Goal: Task Accomplishment & Management: Use online tool/utility

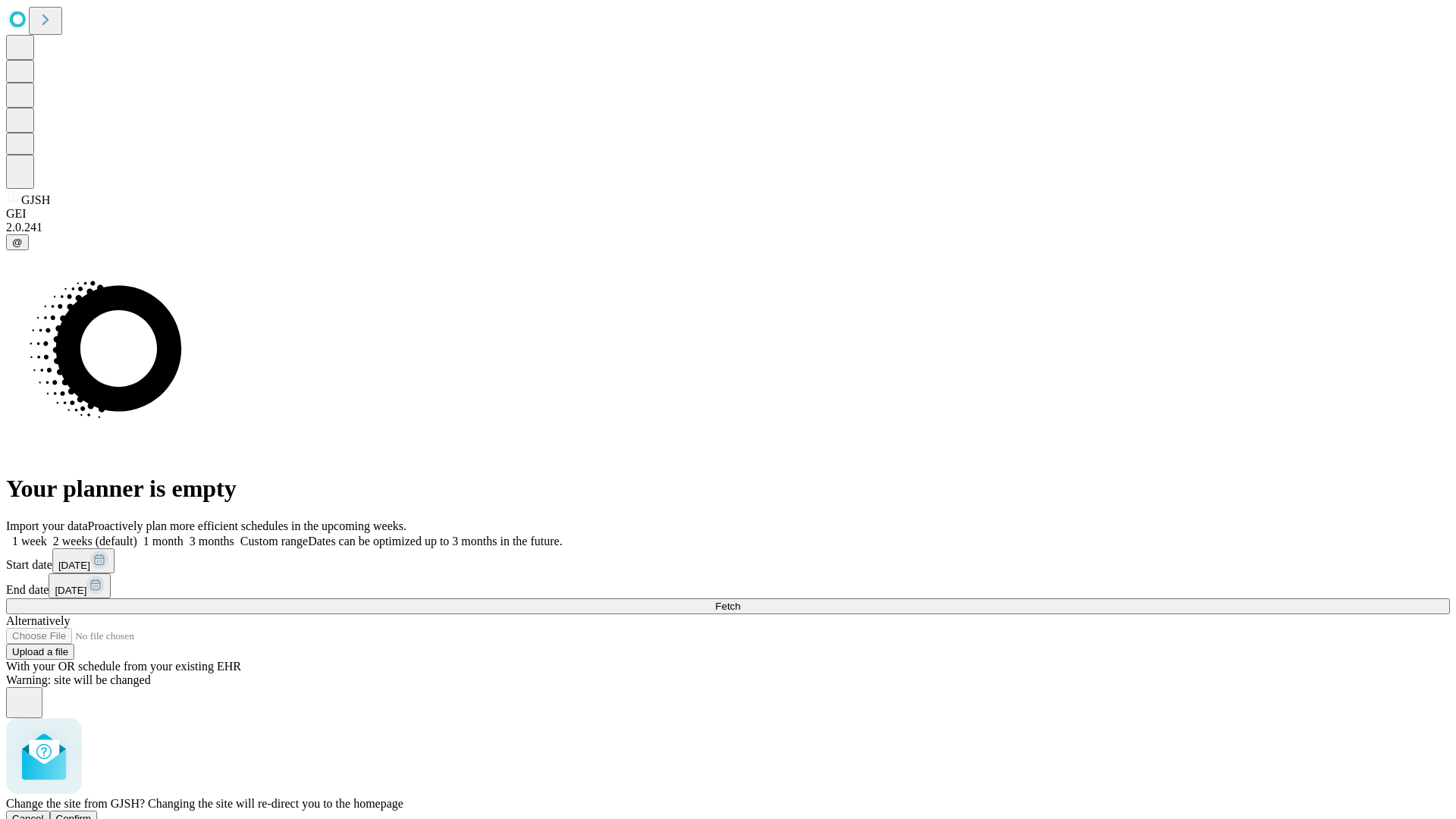
click at [92, 813] on span "Confirm" at bounding box center [74, 818] width 35 height 11
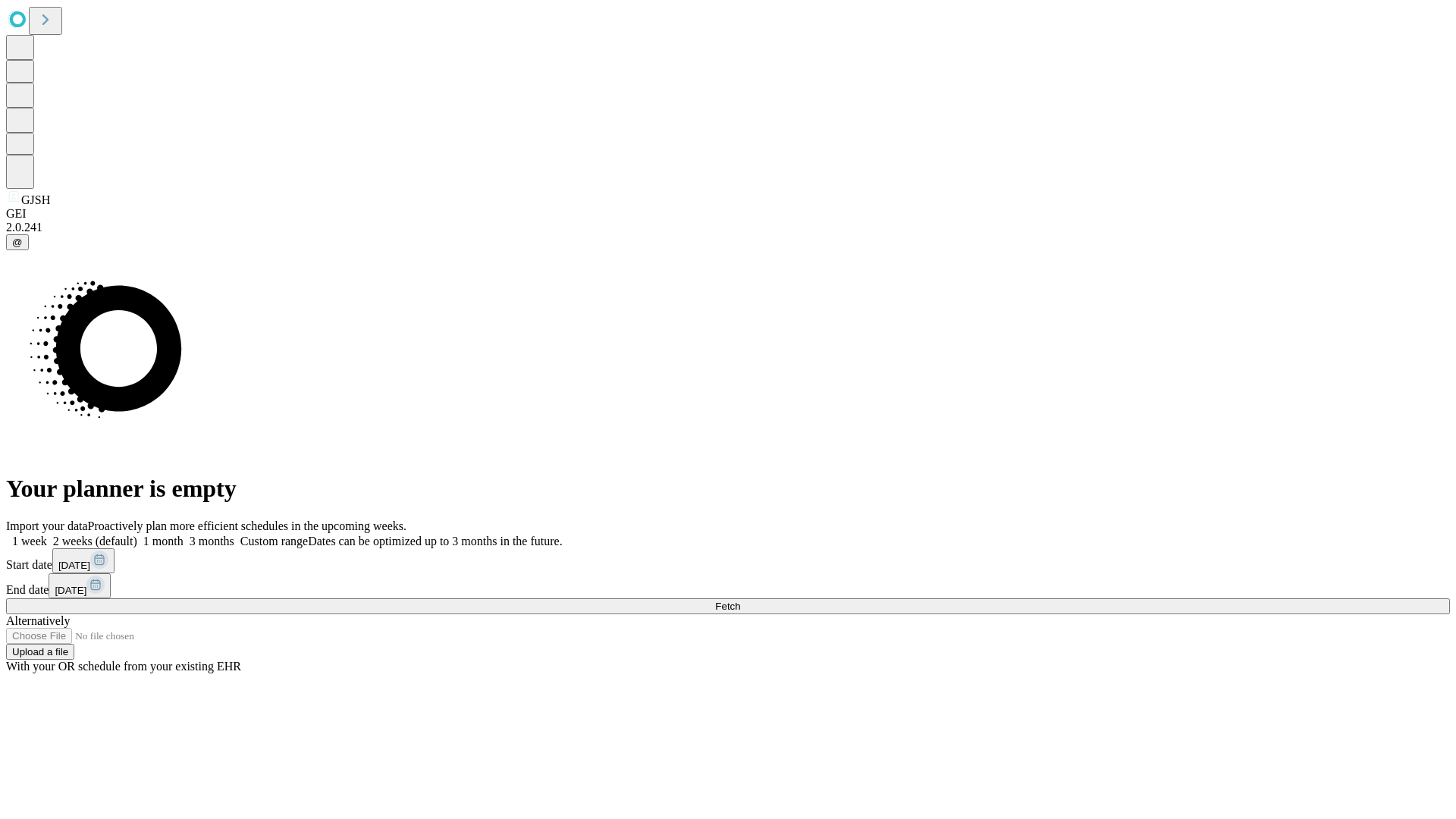
click at [183, 534] on label "1 month" at bounding box center [161, 540] width 46 height 13
click at [740, 600] on span "Fetch" at bounding box center [728, 606] width 25 height 11
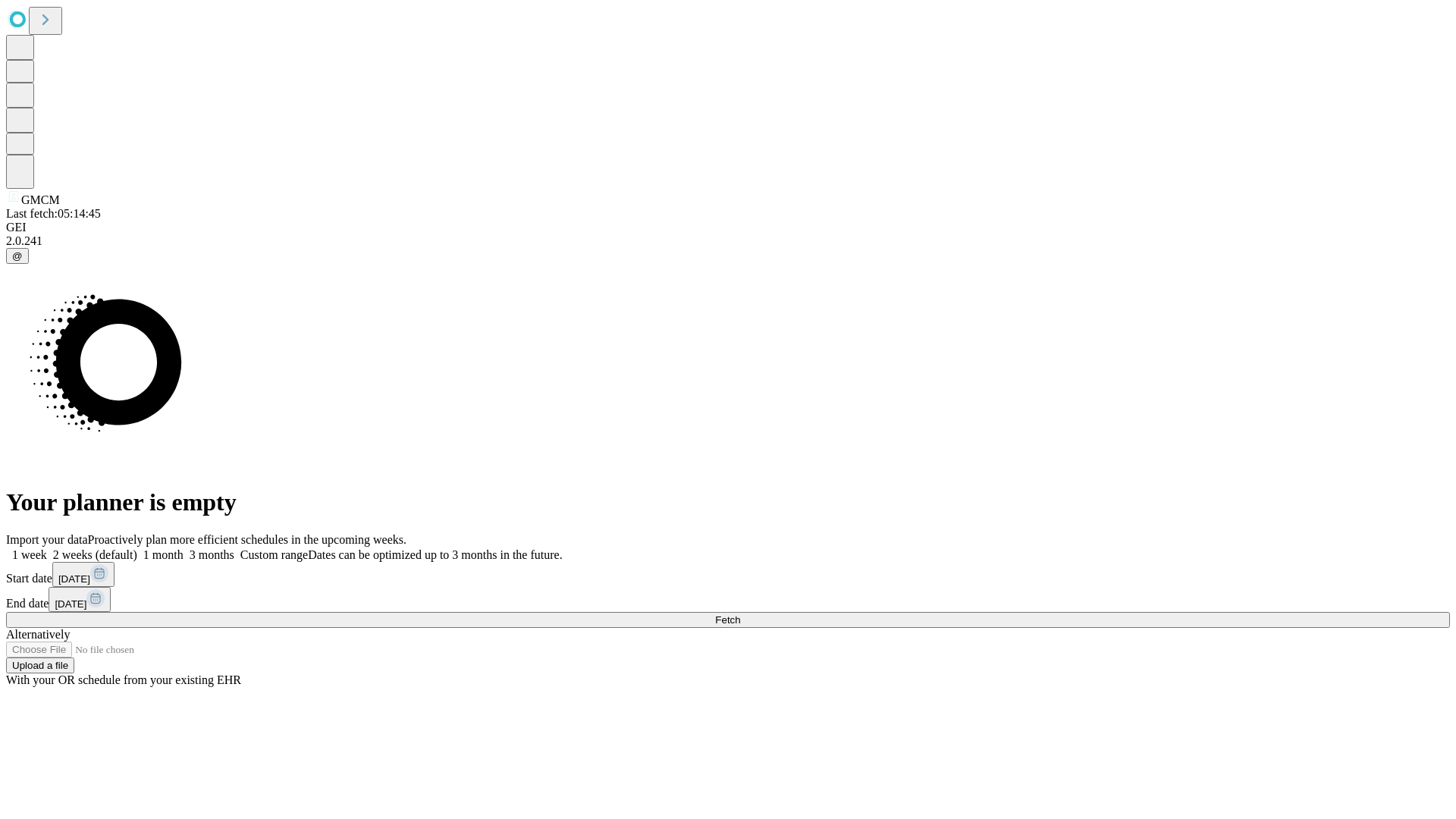
click at [183, 548] on label "1 month" at bounding box center [161, 555] width 46 height 13
click at [740, 614] on span "Fetch" at bounding box center [728, 620] width 25 height 11
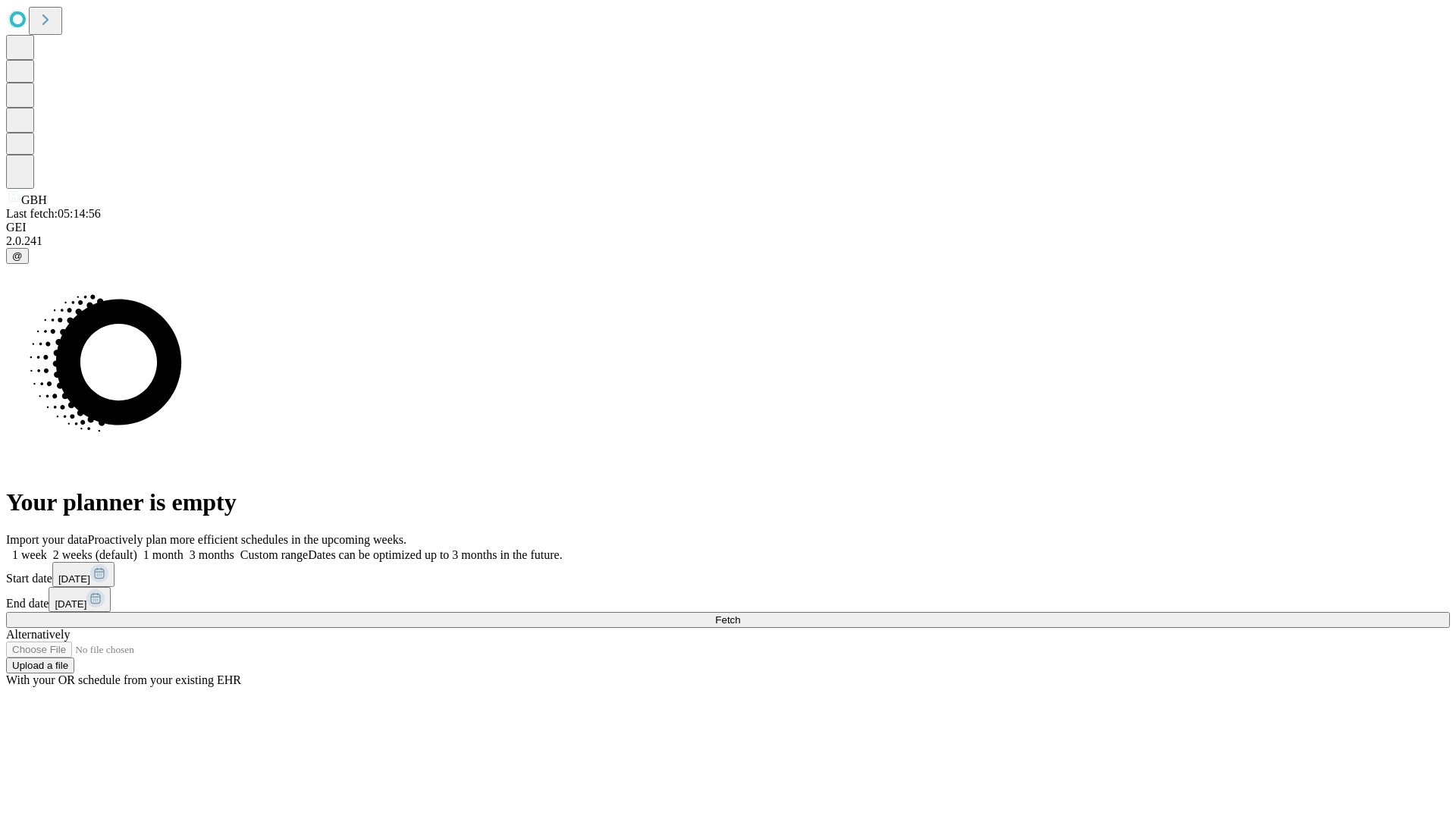
click at [183, 548] on label "1 month" at bounding box center [161, 555] width 46 height 13
click at [740, 614] on span "Fetch" at bounding box center [728, 620] width 25 height 11
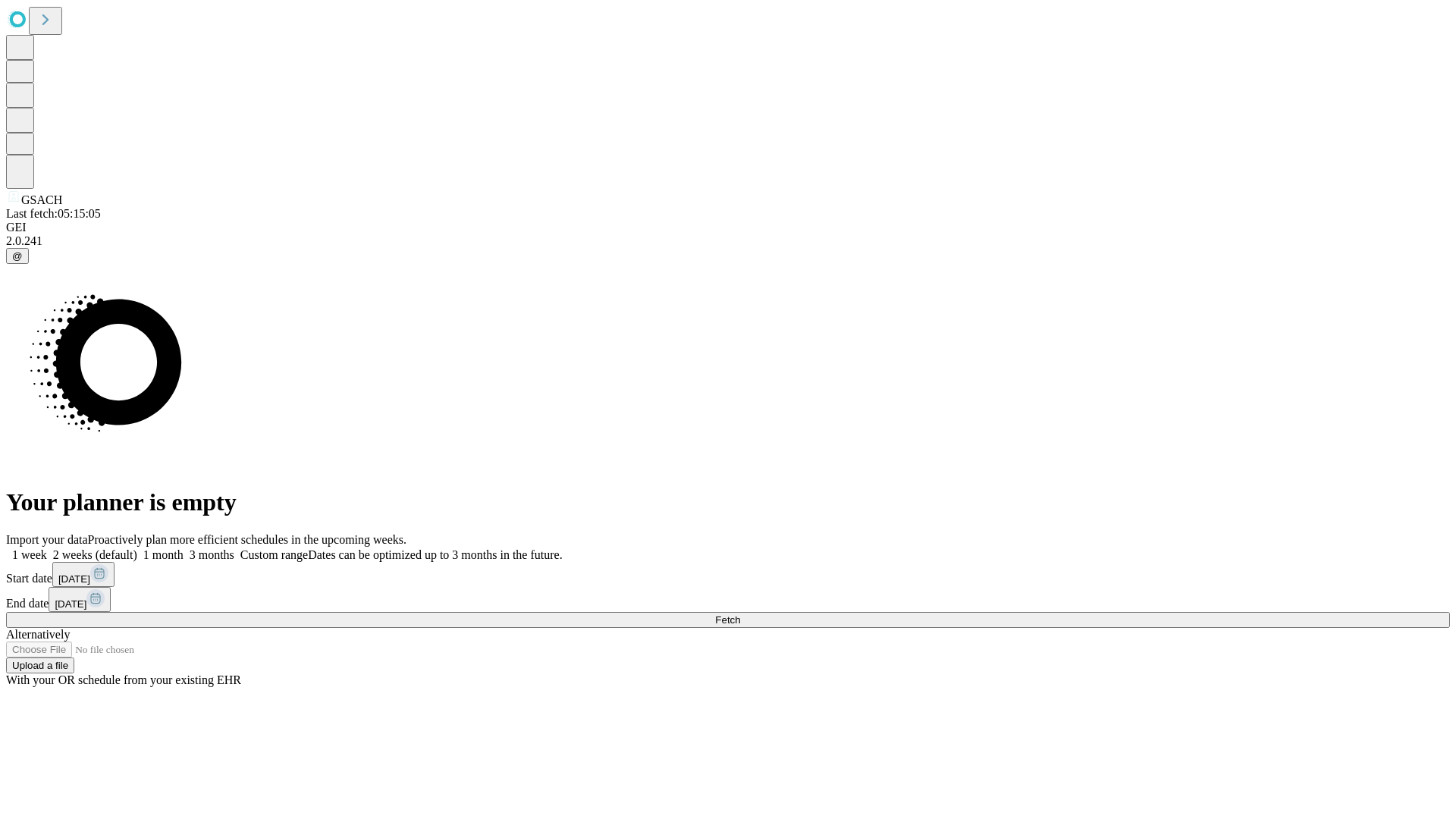
click at [183, 548] on label "1 month" at bounding box center [161, 555] width 46 height 13
click at [740, 614] on span "Fetch" at bounding box center [728, 620] width 25 height 11
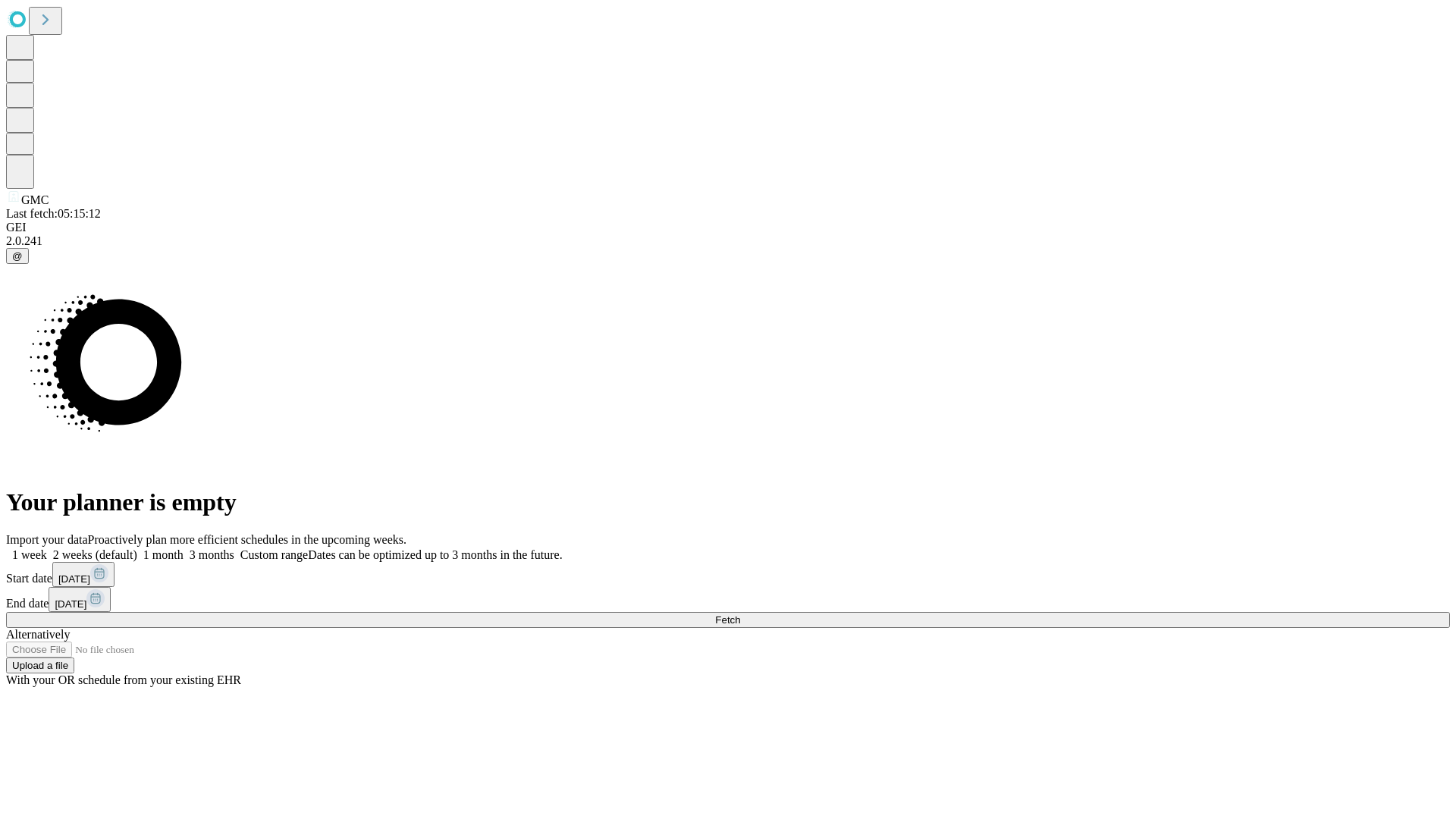
click at [740, 614] on span "Fetch" at bounding box center [728, 620] width 25 height 11
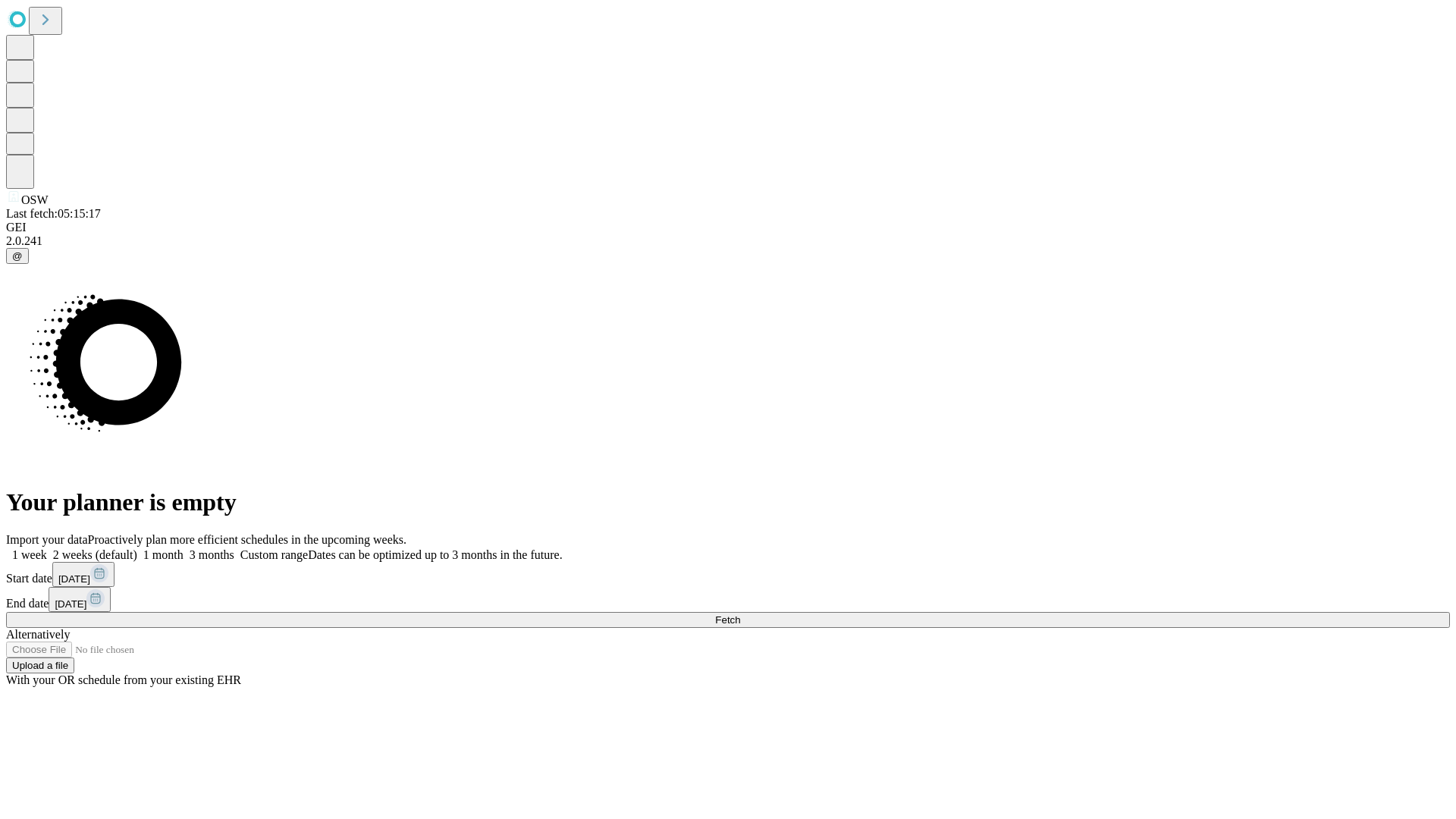
click at [183, 548] on label "1 month" at bounding box center [161, 555] width 46 height 13
click at [740, 614] on span "Fetch" at bounding box center [728, 620] width 25 height 11
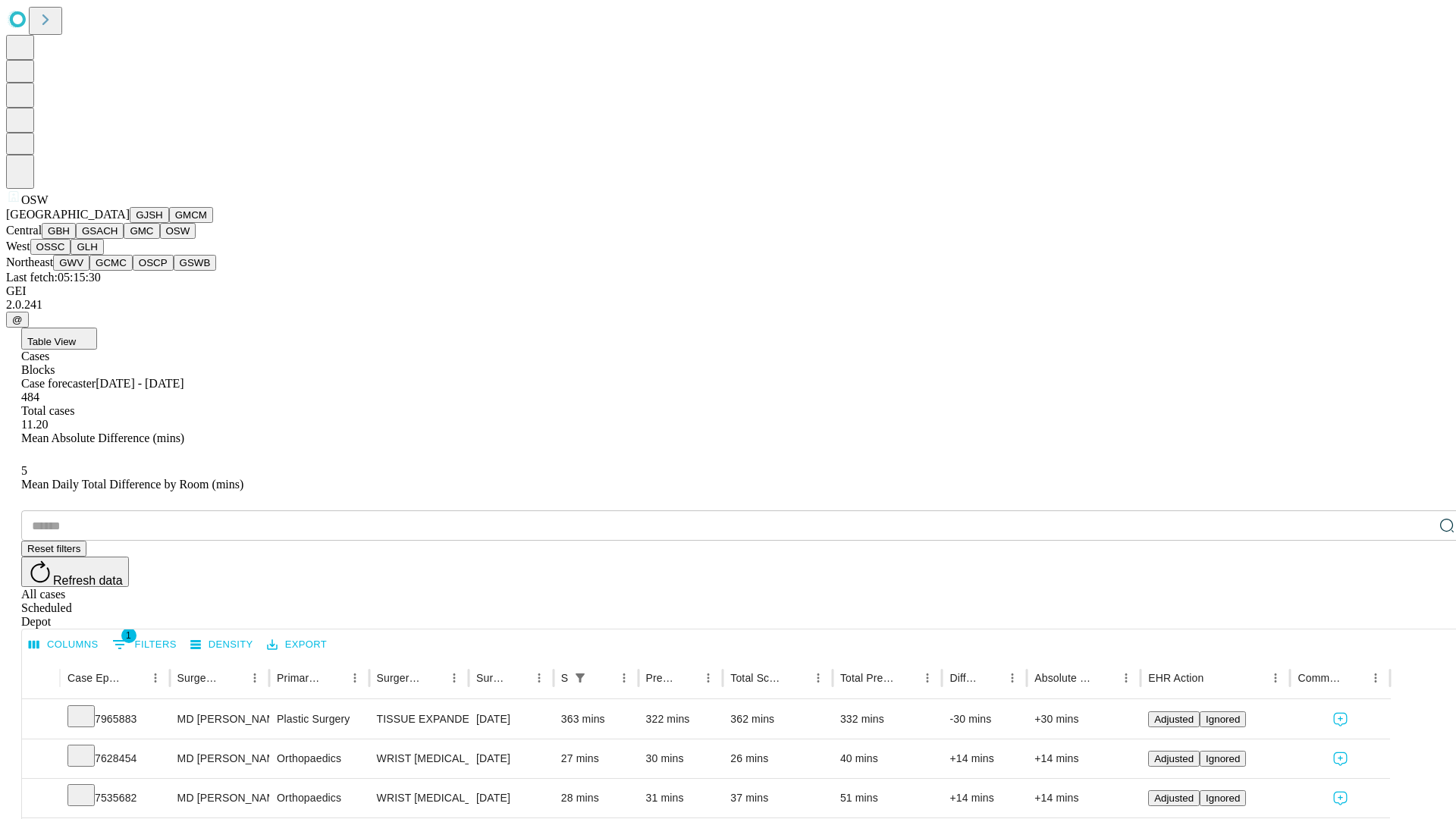
click at [71, 255] on button "OSSC" at bounding box center [50, 247] width 41 height 16
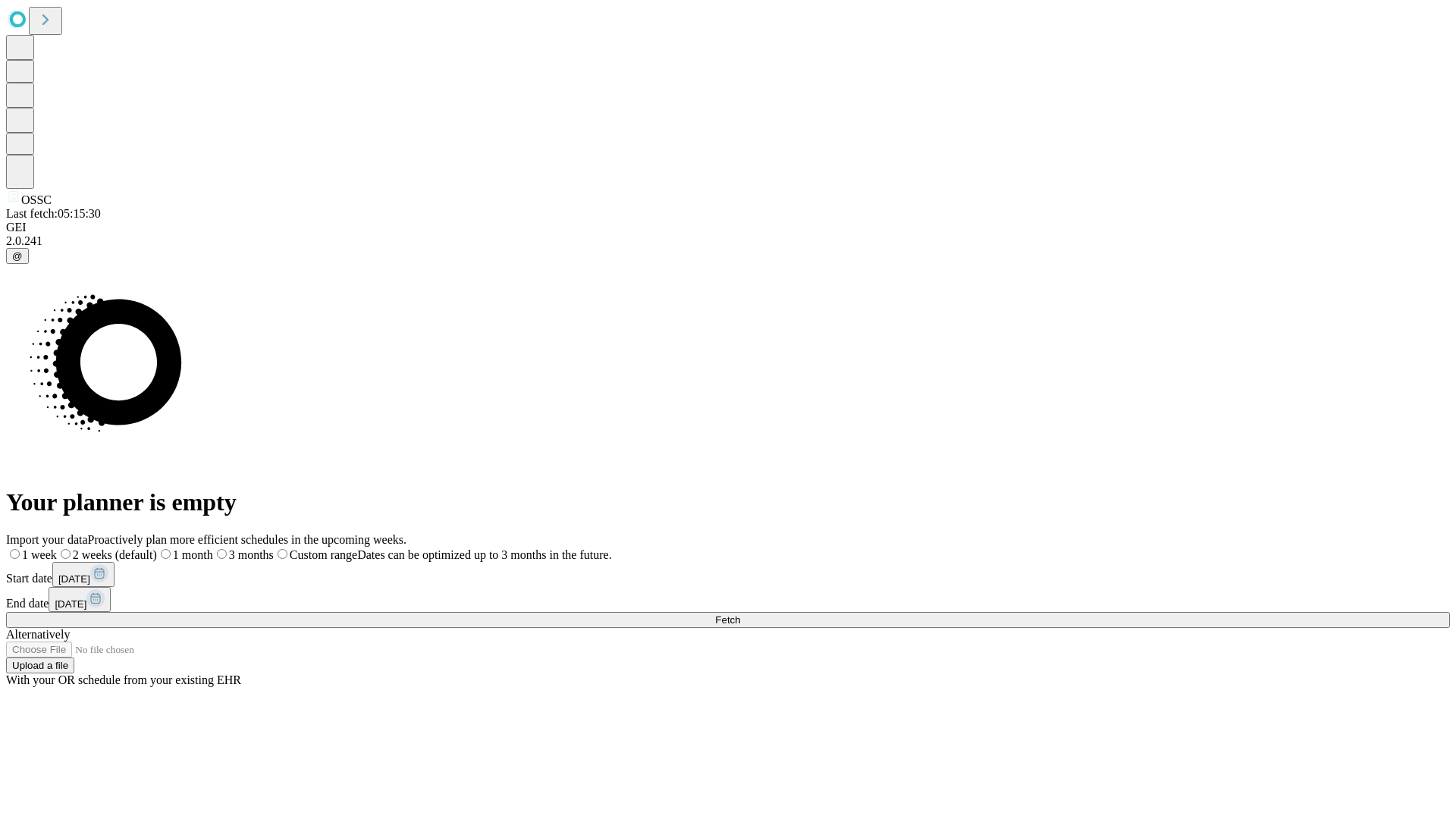
click at [213, 548] on label "1 month" at bounding box center [185, 555] width 56 height 13
click at [740, 614] on span "Fetch" at bounding box center [728, 620] width 25 height 11
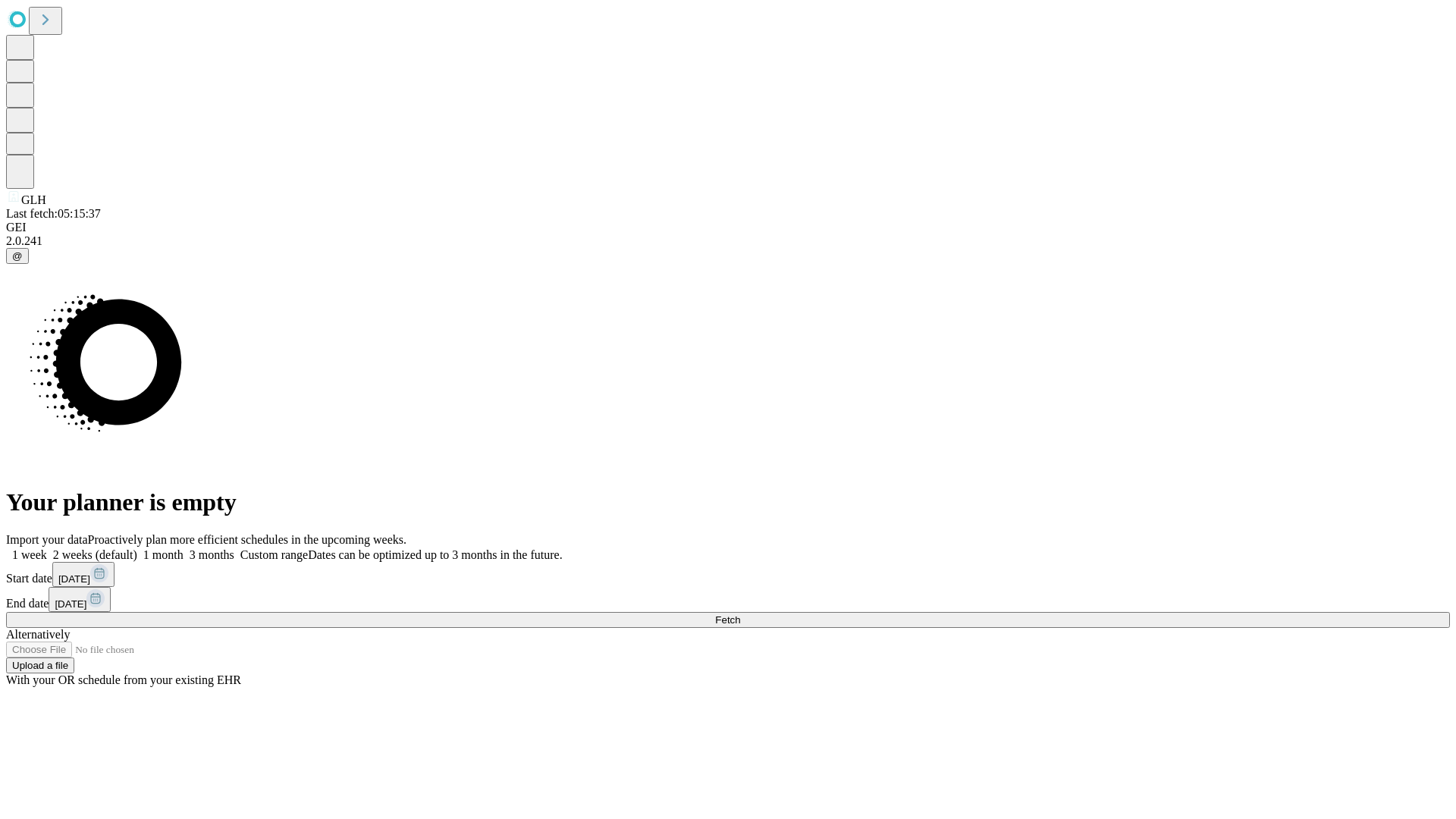
click at [183, 548] on label "1 month" at bounding box center [161, 555] width 46 height 13
click at [740, 614] on span "Fetch" at bounding box center [728, 620] width 25 height 11
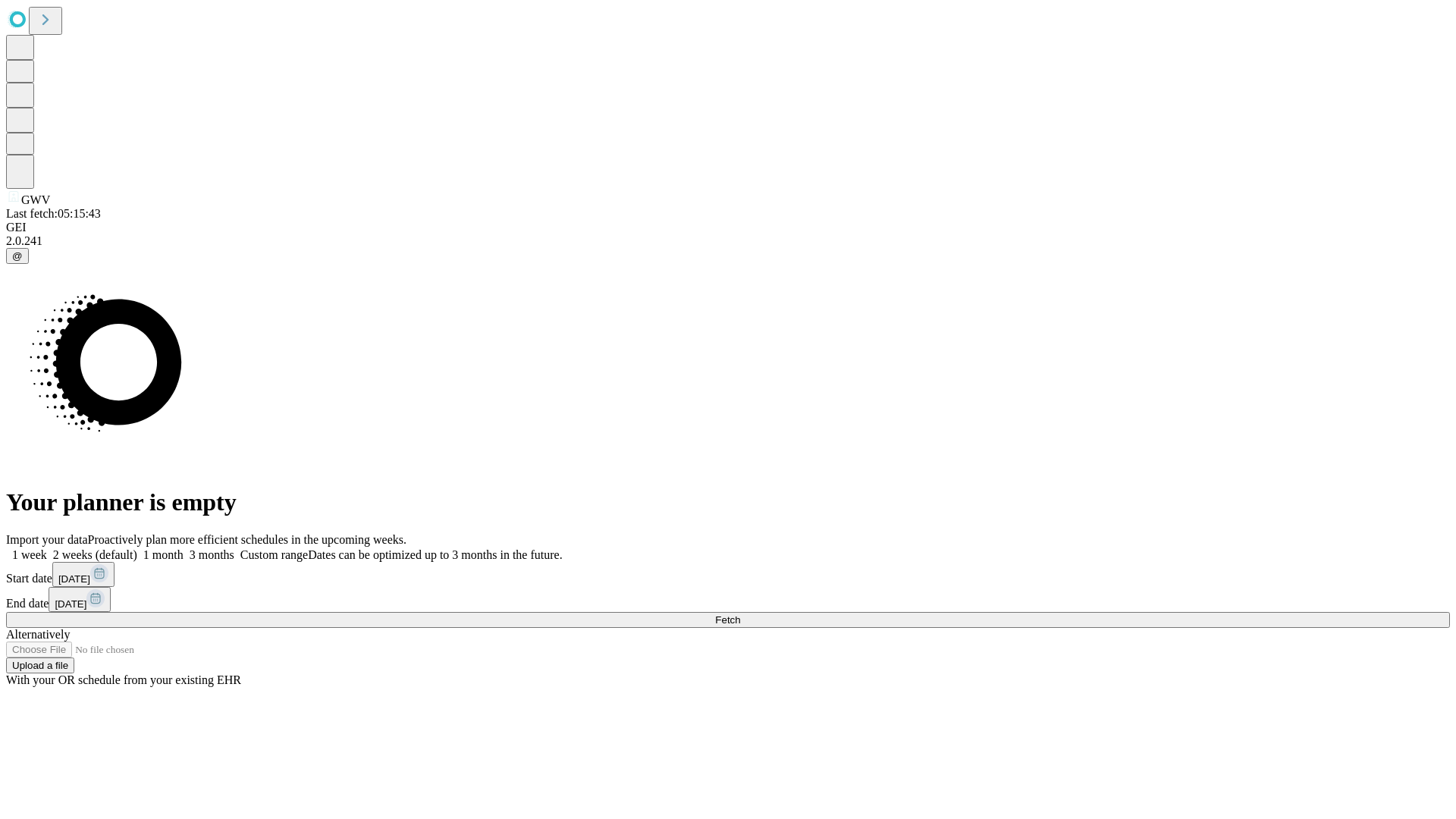
click at [183, 548] on label "1 month" at bounding box center [161, 555] width 46 height 13
click at [740, 614] on span "Fetch" at bounding box center [728, 620] width 25 height 11
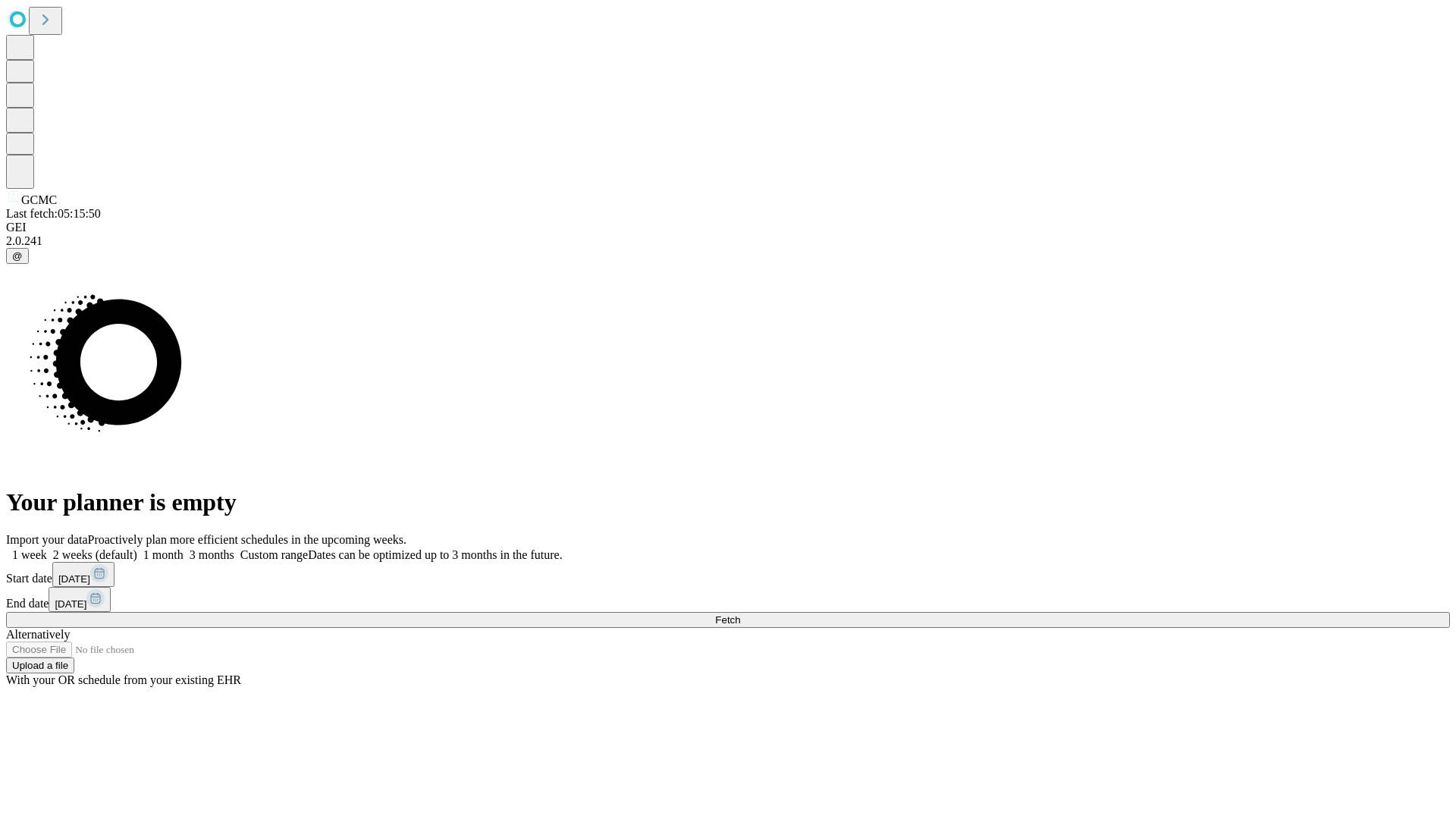
click at [740, 614] on span "Fetch" at bounding box center [728, 620] width 25 height 11
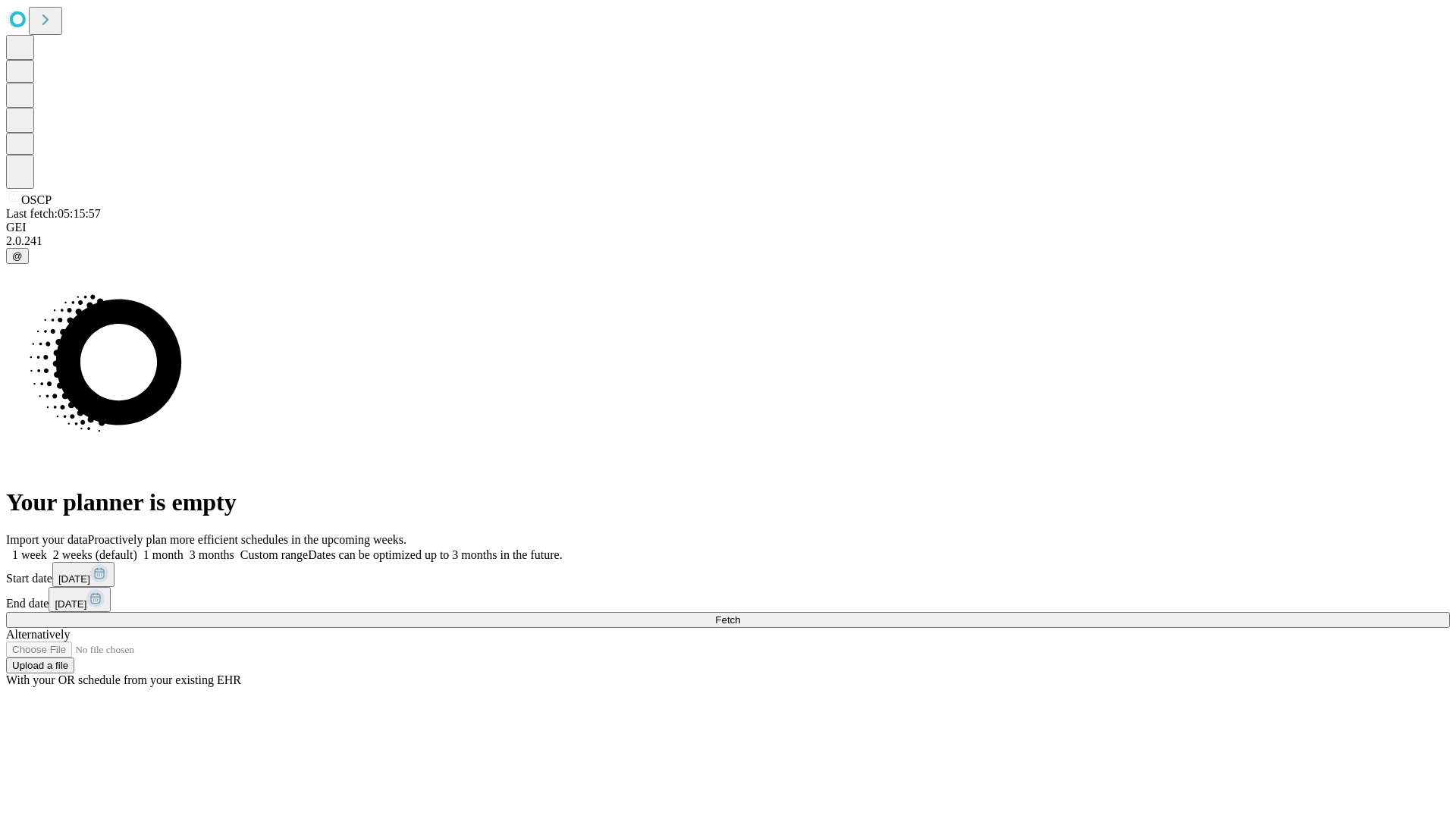
click at [183, 548] on label "1 month" at bounding box center [161, 555] width 46 height 13
click at [740, 614] on span "Fetch" at bounding box center [728, 620] width 25 height 11
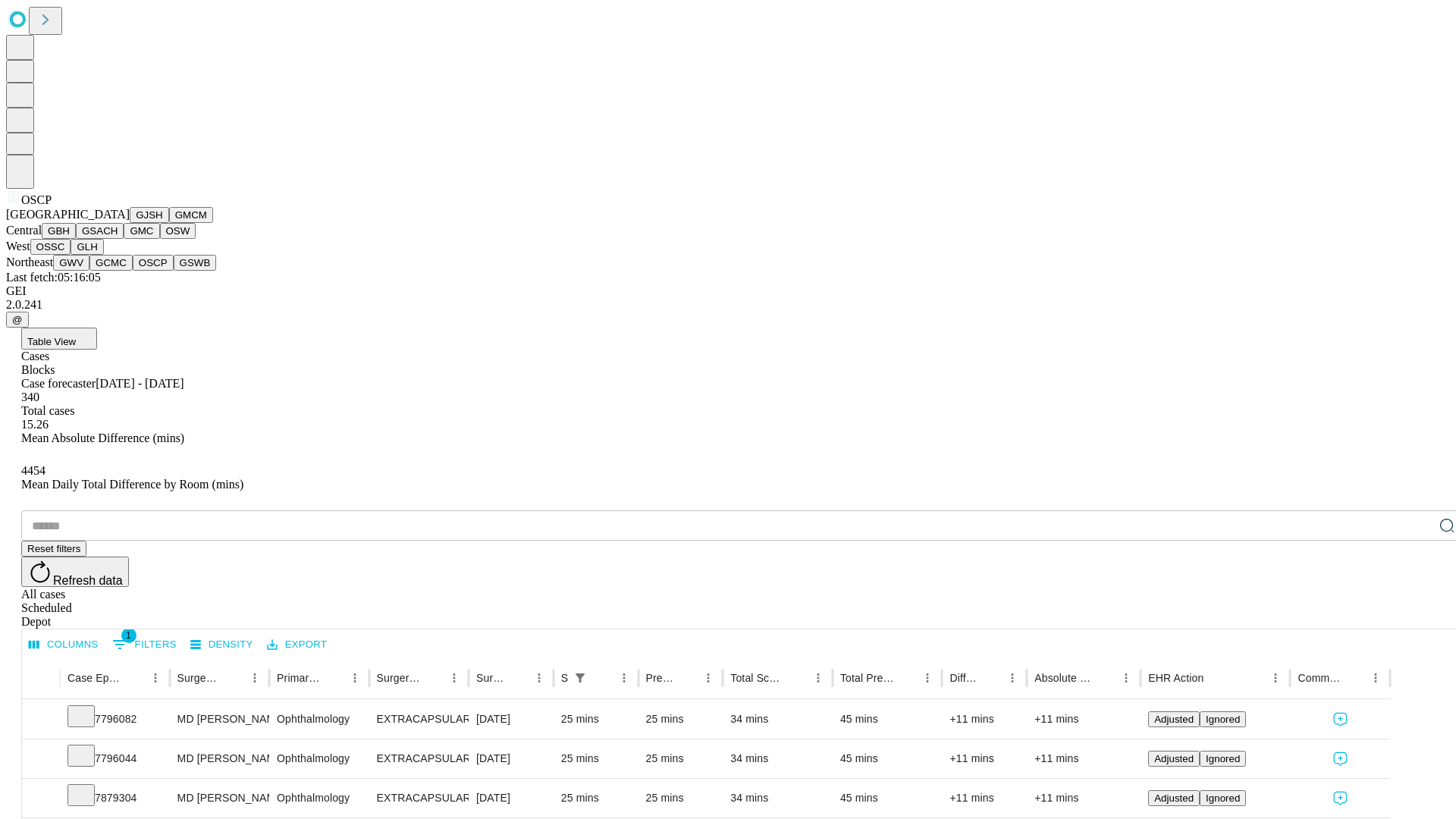
click at [174, 271] on button "GSWB" at bounding box center [195, 263] width 43 height 16
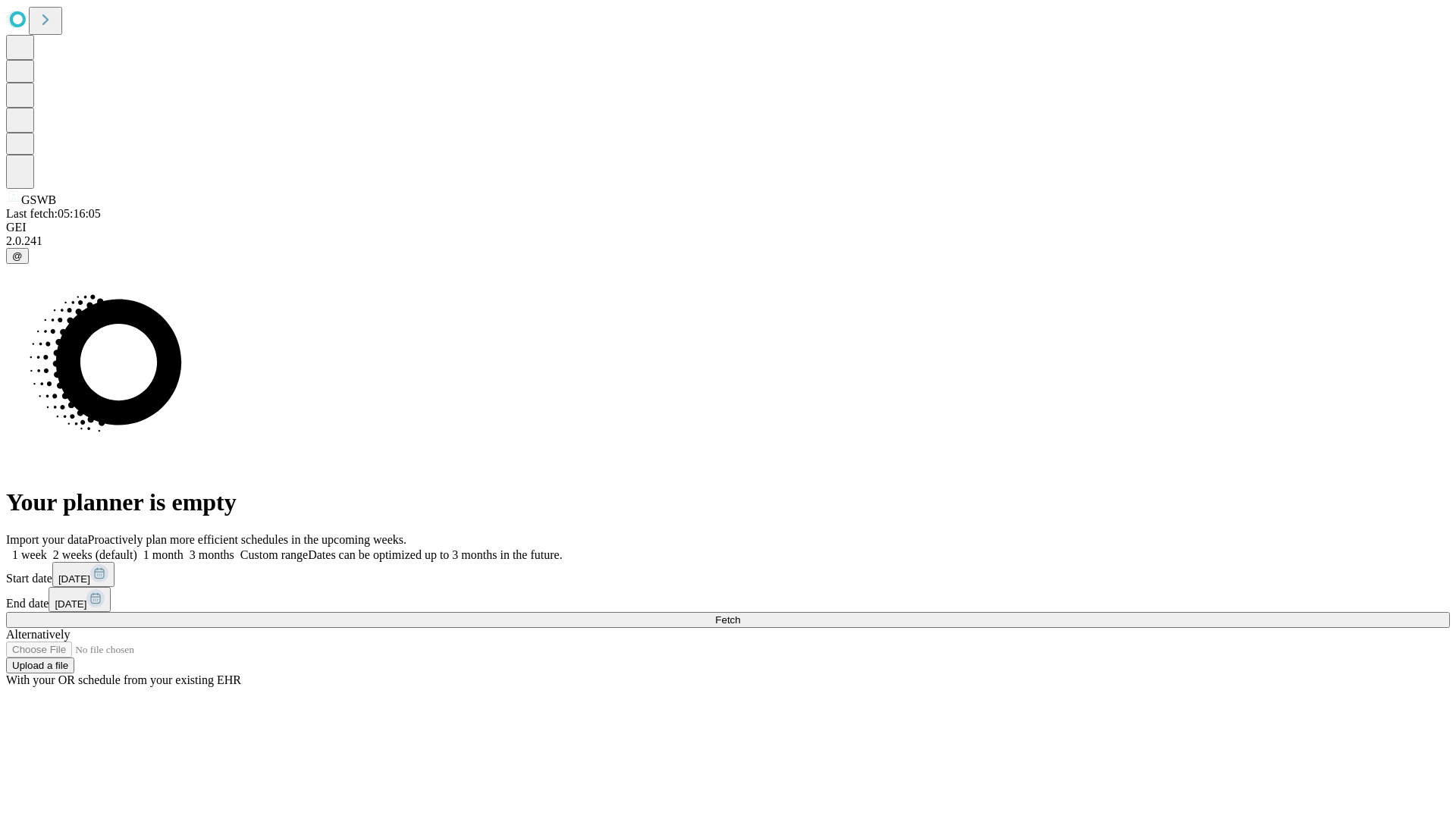
click at [183, 548] on label "1 month" at bounding box center [161, 555] width 46 height 13
click at [740, 614] on span "Fetch" at bounding box center [728, 620] width 25 height 11
